Goal: Communication & Community: Answer question/provide support

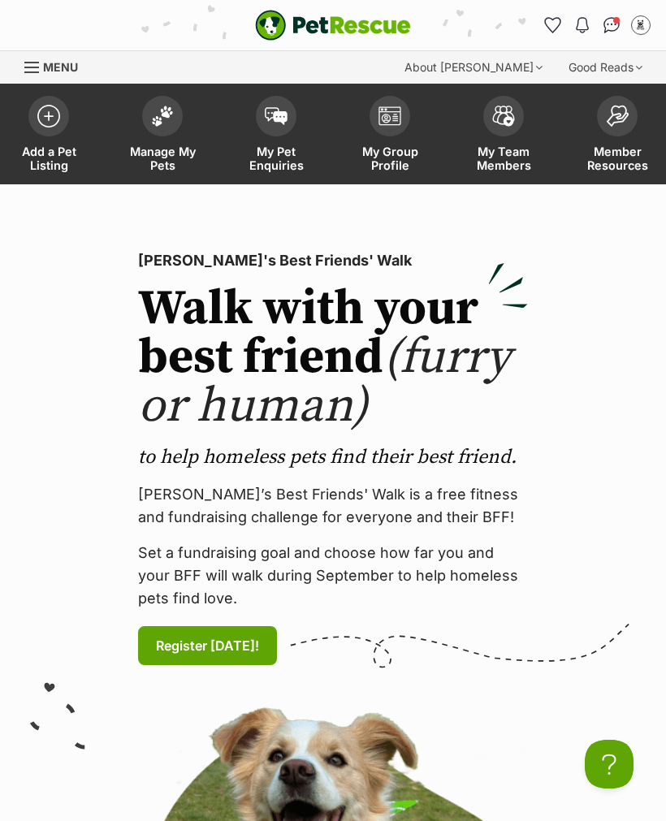
click at [39, 65] on div "Menu" at bounding box center [32, 67] width 16 height 13
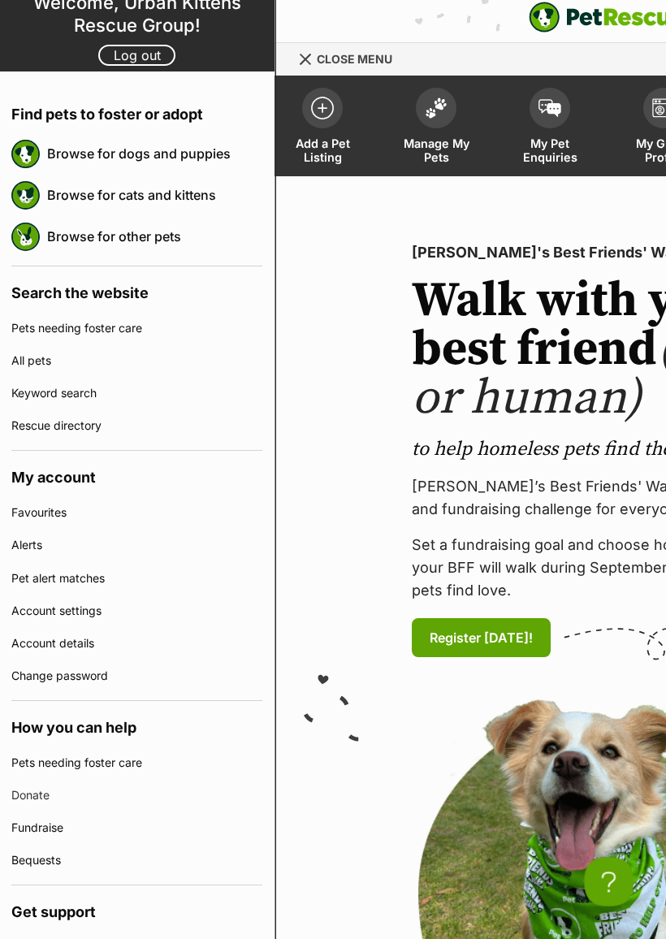
scroll to position [7, 0]
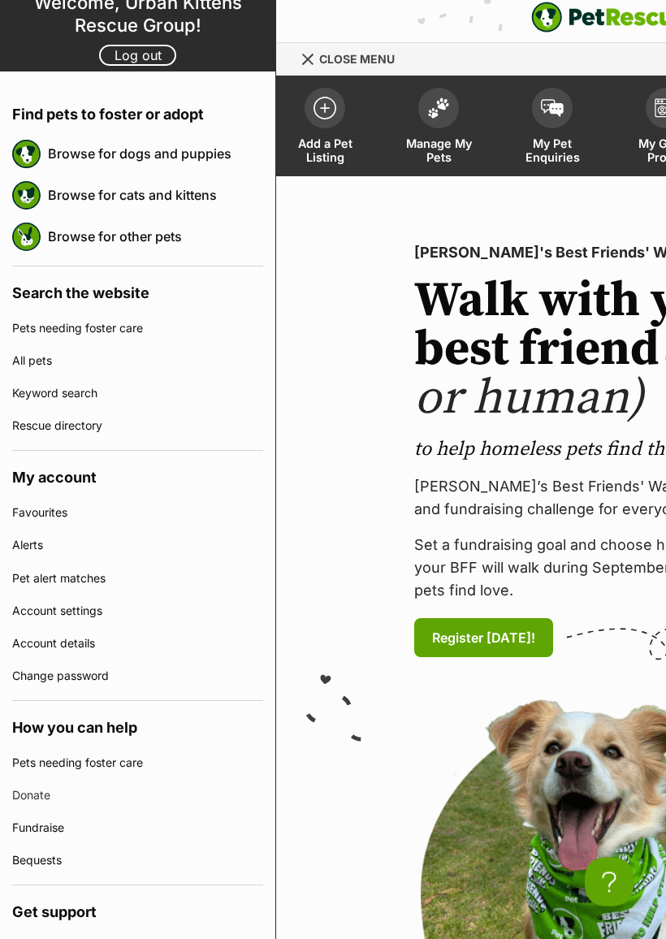
click at [304, 63] on span "Menu" at bounding box center [307, 59] width 11 height 11
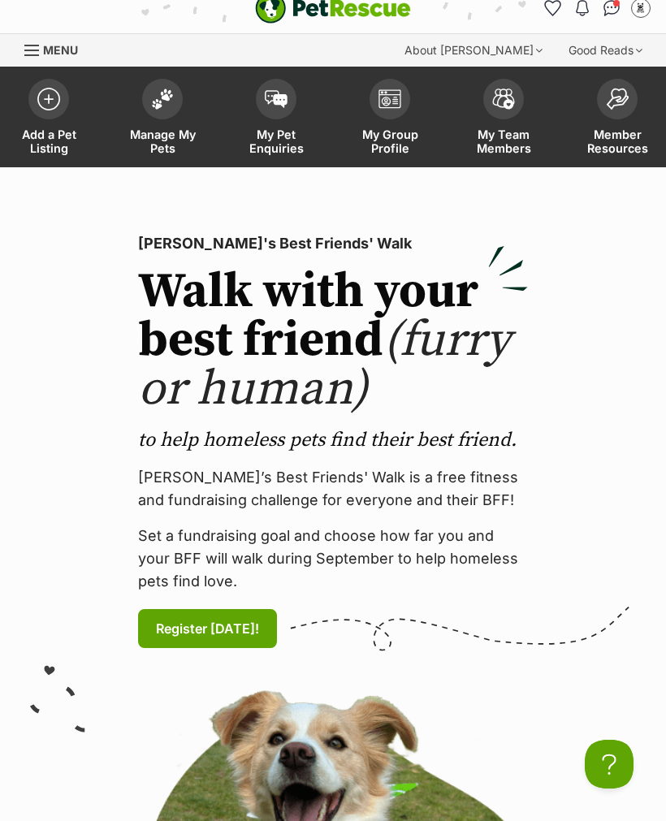
scroll to position [0, 0]
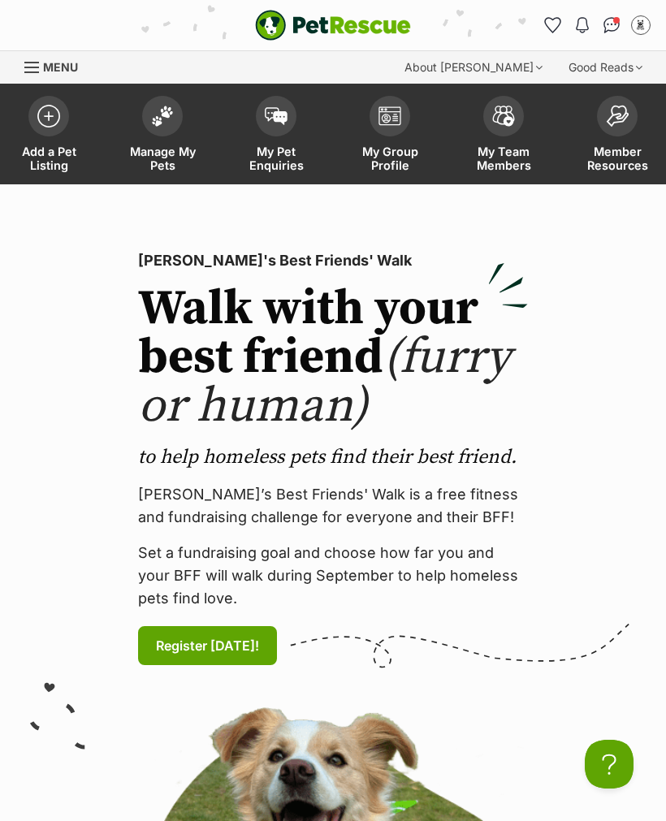
click at [637, 26] on img "My account" at bounding box center [641, 25] width 16 height 16
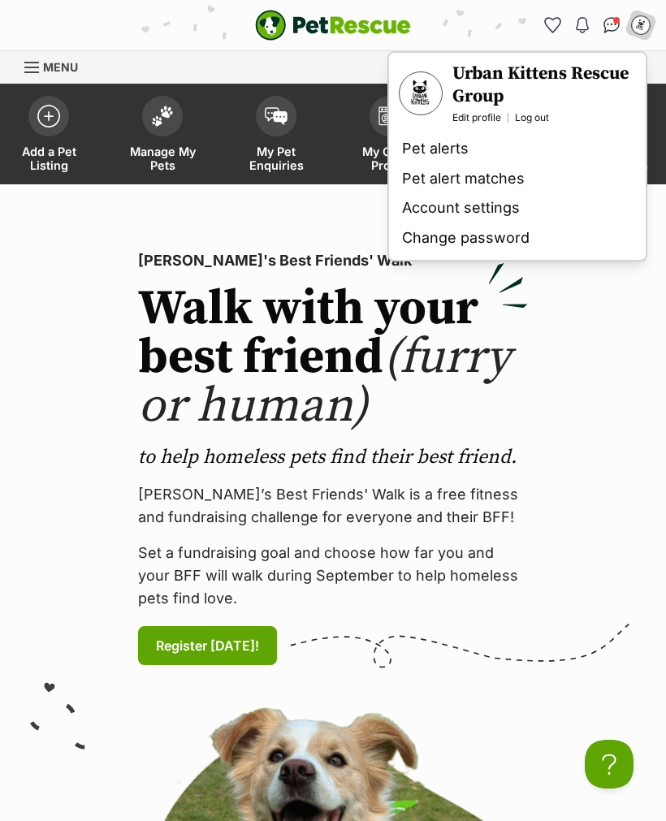
click at [589, 306] on div "PetRescue's Best Friends' Walk Walk with your best friend (furry or human) to h…" at bounding box center [332, 730] width 641 height 989
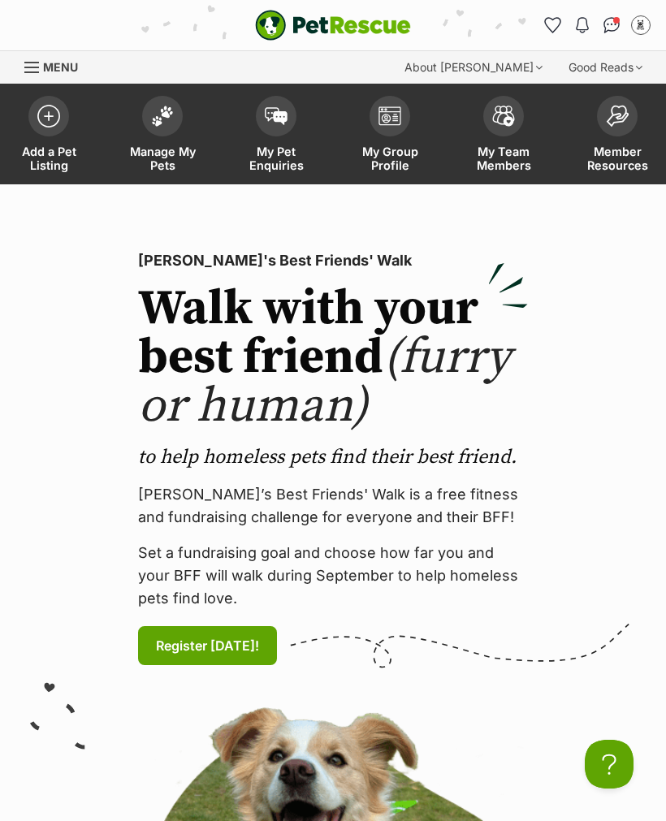
click at [617, 19] on span "Conversations" at bounding box center [616, 20] width 6 height 6
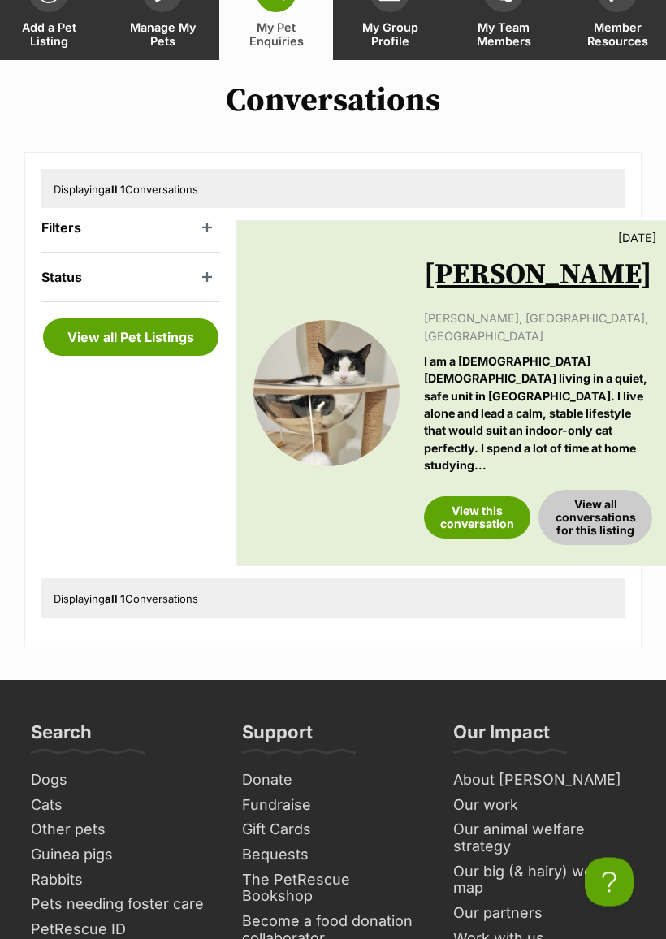
scroll to position [124, 0]
click at [476, 496] on link "View this conversation" at bounding box center [477, 517] width 106 height 42
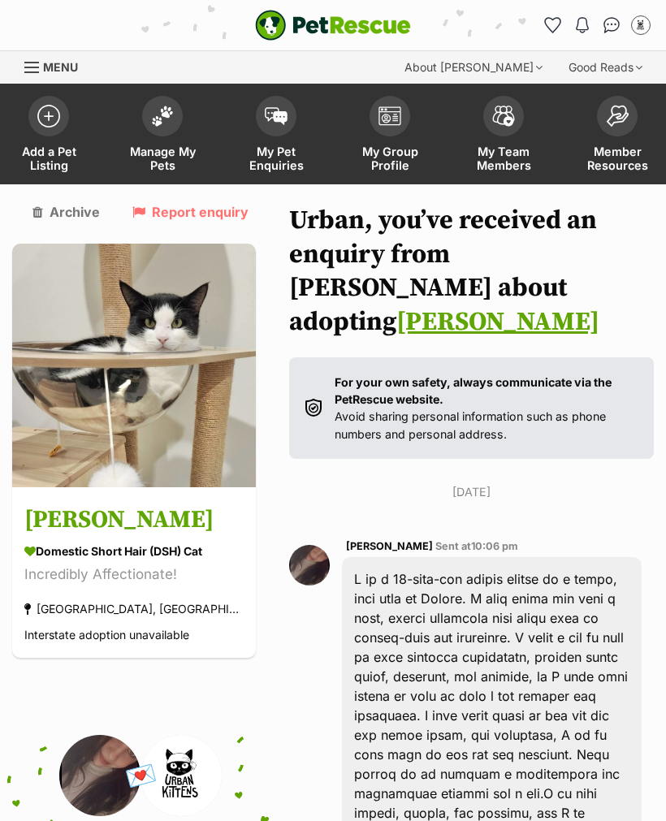
click at [614, 149] on span "Member Resources" at bounding box center [617, 159] width 73 height 28
